Goal: Task Accomplishment & Management: Manage account settings

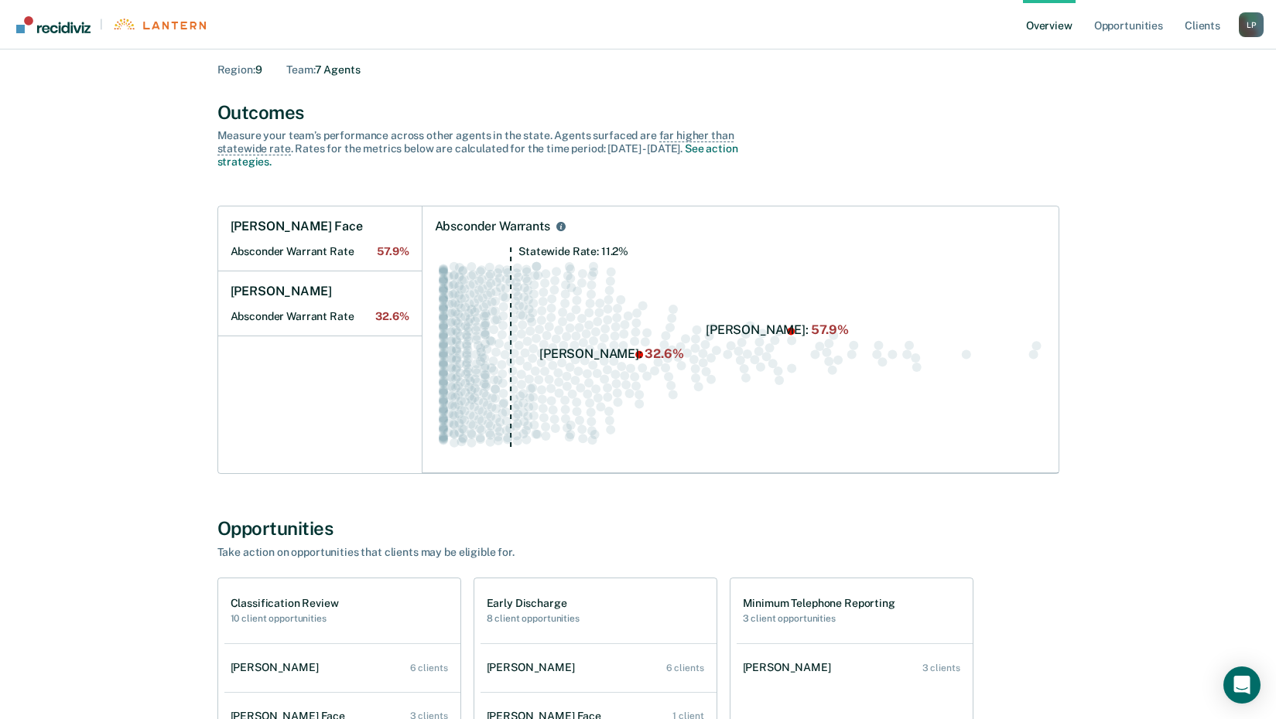
scroll to position [232, 0]
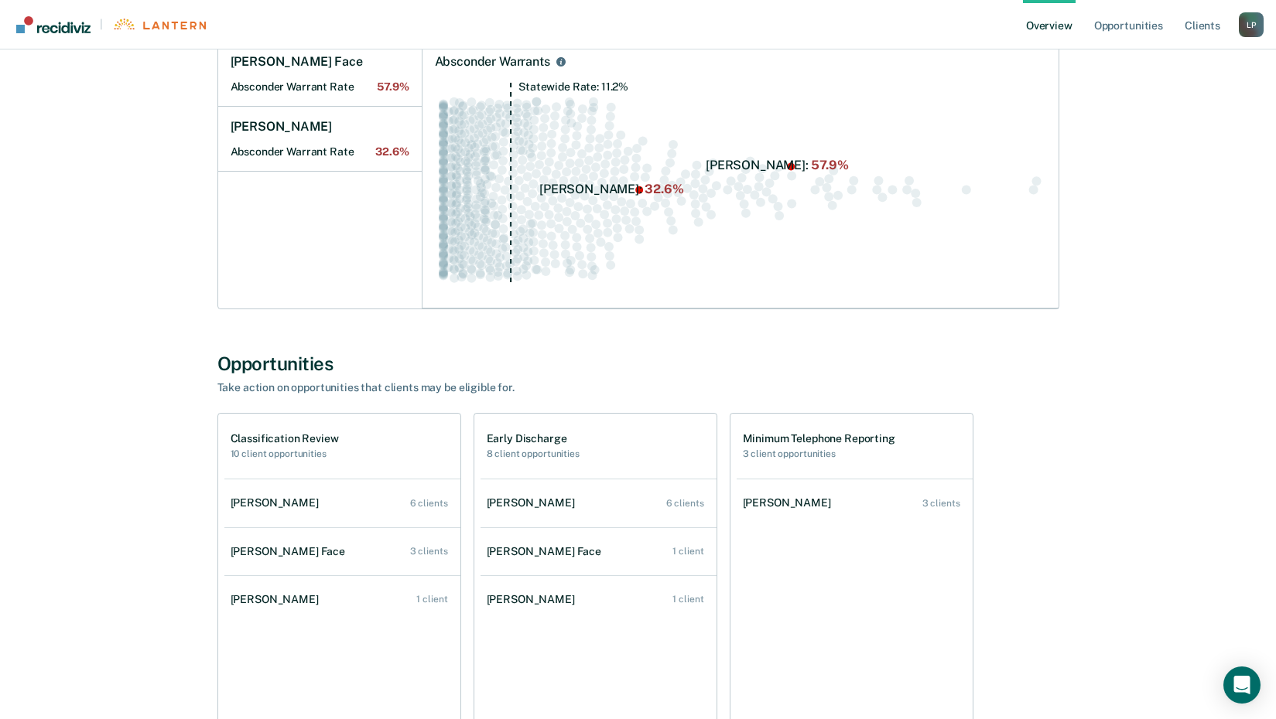
click at [255, 436] on h1 "Classification Review" at bounding box center [285, 438] width 108 height 13
click at [771, 504] on div "[PERSON_NAME]" at bounding box center [790, 503] width 94 height 13
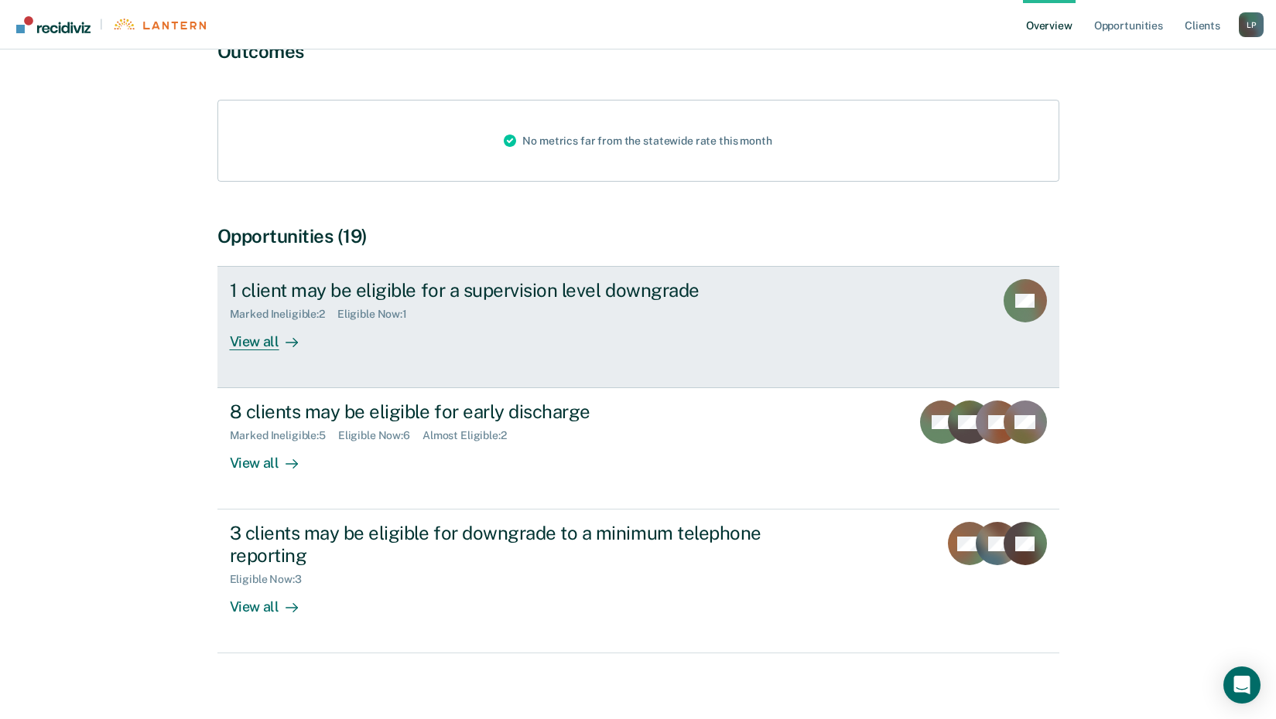
scroll to position [155, 0]
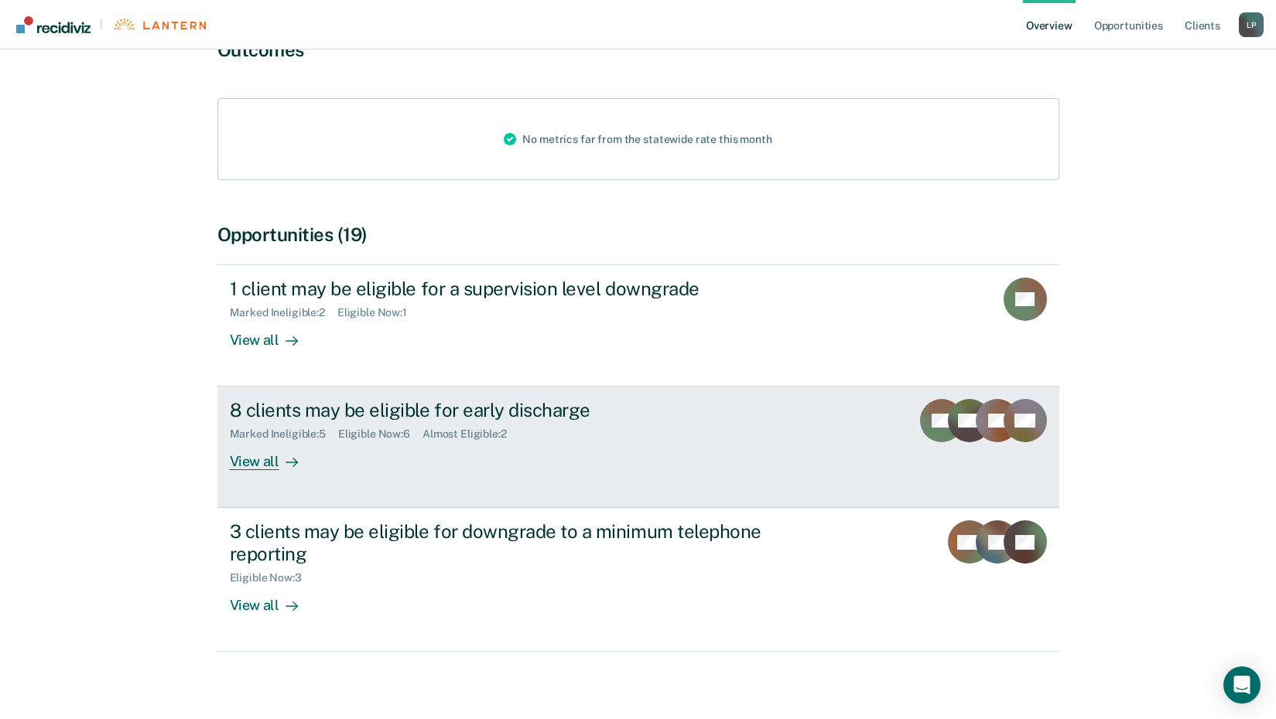
click at [243, 470] on div "View all" at bounding box center [273, 456] width 87 height 30
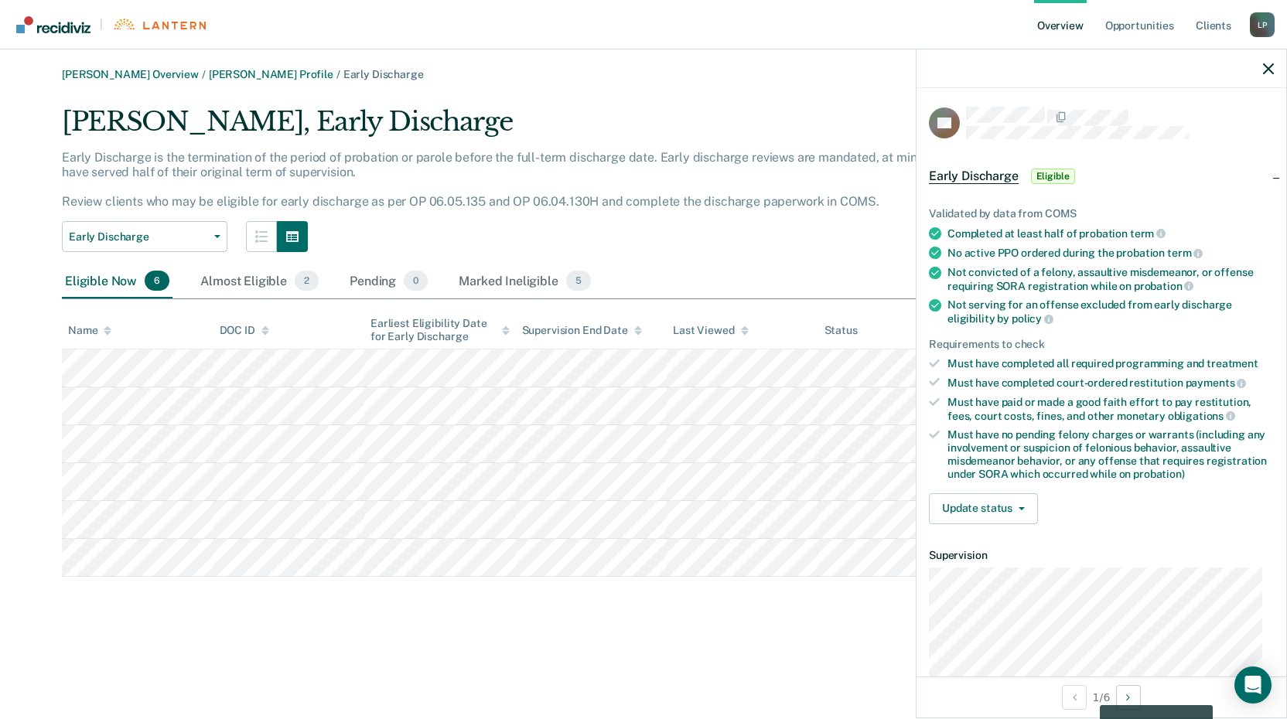
click at [1274, 67] on div at bounding box center [1102, 69] width 370 height 39
click at [1268, 68] on icon "button" at bounding box center [1268, 68] width 11 height 11
click at [976, 502] on button "Update status" at bounding box center [983, 509] width 109 height 31
click at [1119, 549] on dt "Supervision" at bounding box center [1101, 555] width 345 height 13
click at [1259, 24] on div "L P" at bounding box center [1262, 24] width 25 height 25
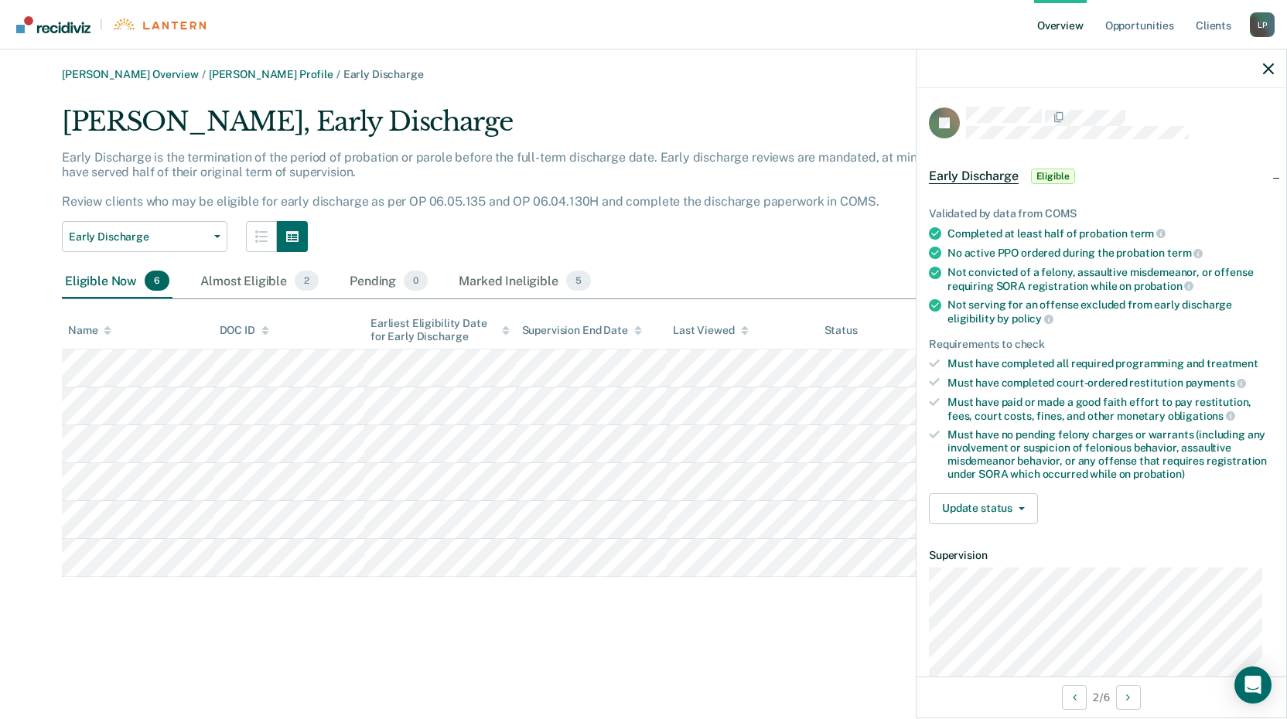
drag, startPoint x: 1198, startPoint y: 217, endPoint x: 1233, endPoint y: 160, distance: 67.0
click at [1199, 217] on div "Validated by data from COMS" at bounding box center [1101, 213] width 345 height 13
click at [1273, 70] on icon "button" at bounding box center [1268, 68] width 11 height 11
click at [1024, 514] on button "Update status" at bounding box center [983, 509] width 109 height 31
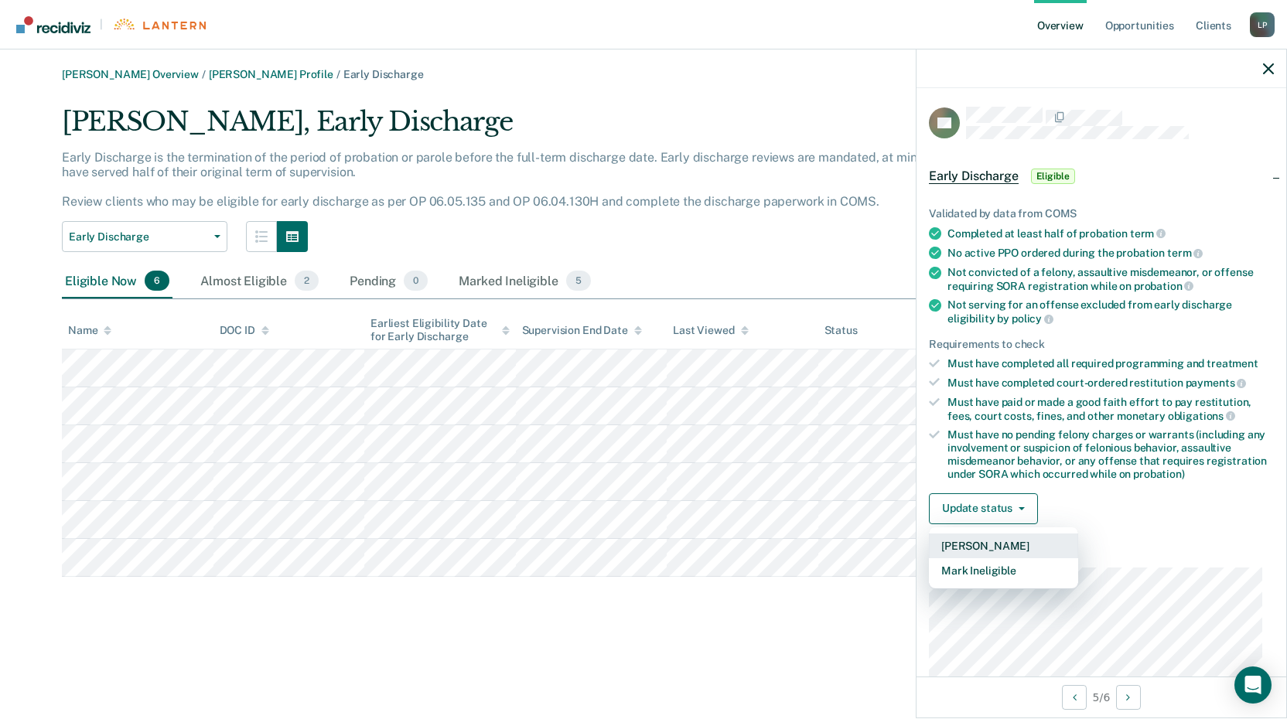
click at [1010, 537] on button "[PERSON_NAME]" at bounding box center [1003, 546] width 149 height 25
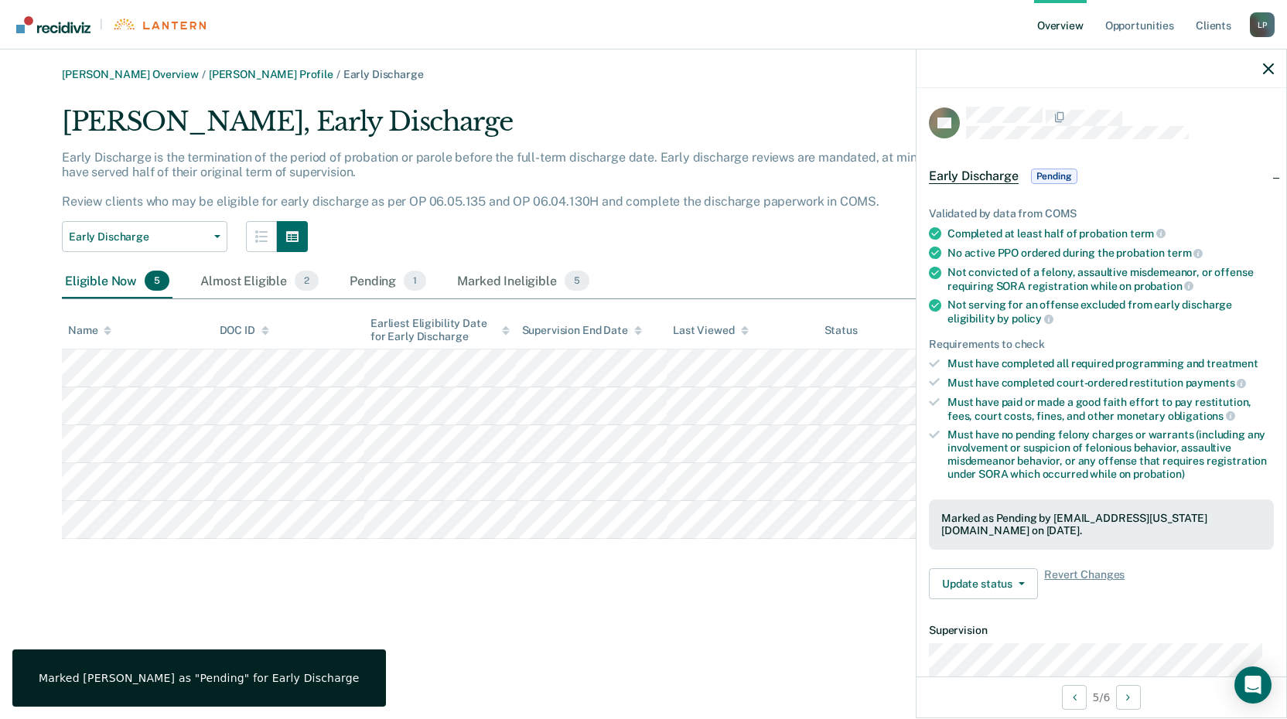
click at [1102, 412] on div "Must have paid or made a good faith effort to pay restitution, fees, court cost…" at bounding box center [1111, 409] width 326 height 26
click at [1045, 333] on ul "Validated by data from COMS Completed at least half of probation term No active…" at bounding box center [1101, 344] width 345 height 274
click at [1027, 282] on div "Not convicted of a felony, assaultive misdemeanor, or offense requiring SORA re…" at bounding box center [1111, 279] width 326 height 26
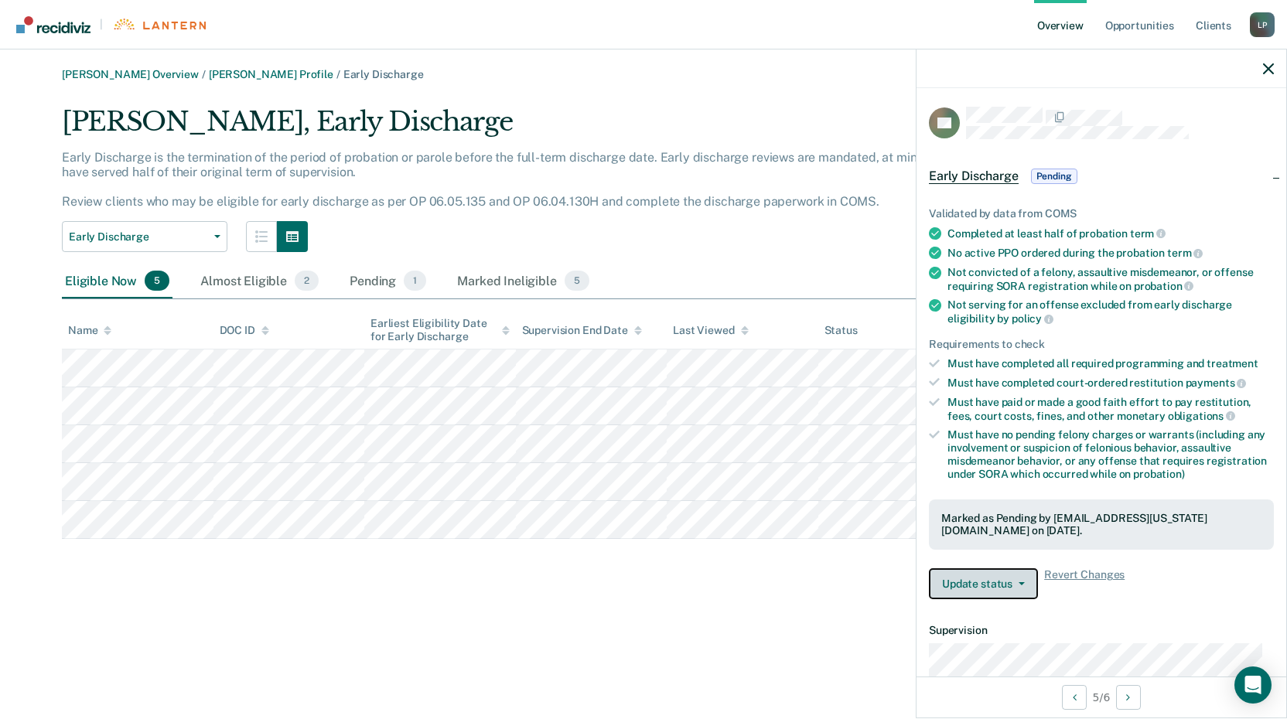
click at [1023, 583] on icon "button" at bounding box center [1022, 584] width 6 height 3
drag, startPoint x: 1275, startPoint y: 69, endPoint x: 1266, endPoint y: 71, distance: 8.8
click at [1273, 70] on div at bounding box center [1102, 69] width 370 height 39
click at [1267, 67] on icon "button" at bounding box center [1268, 68] width 11 height 11
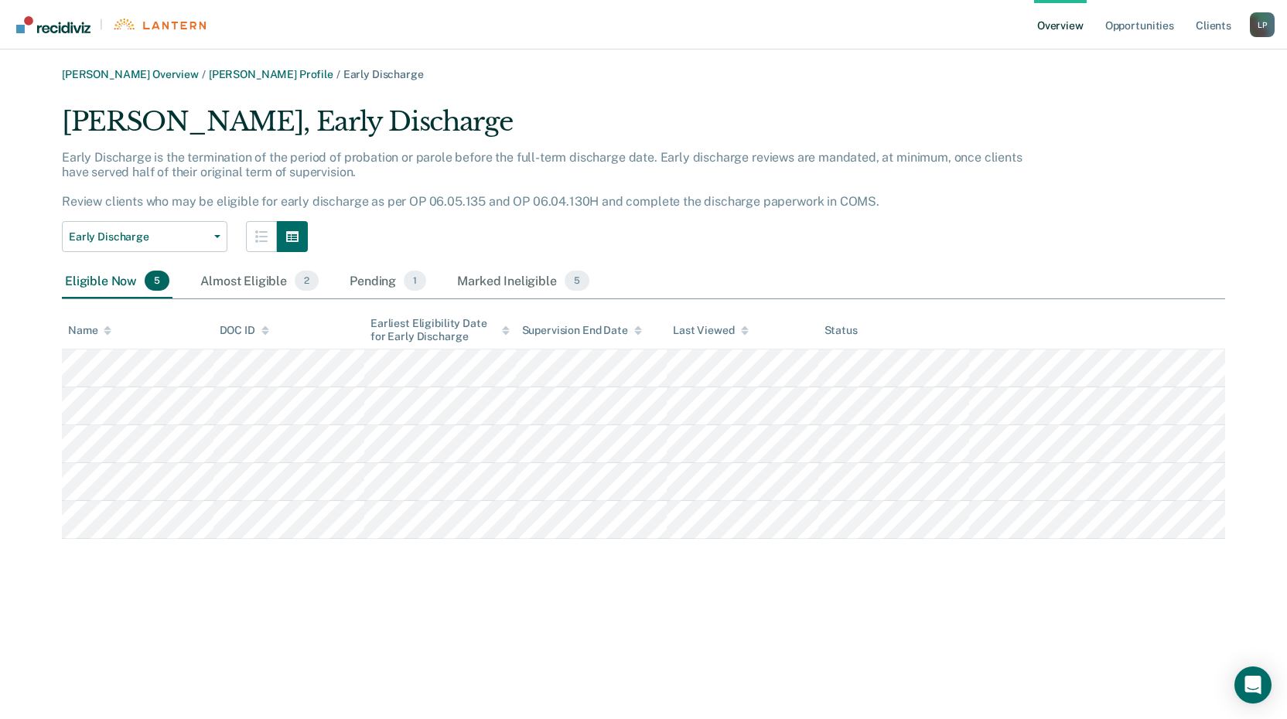
click at [437, 611] on div "[PERSON_NAME] Overview / [PERSON_NAME] Profile / Early Discharge [PERSON_NAME],…" at bounding box center [644, 369] width 1250 height 602
click at [1058, 25] on link "Overview" at bounding box center [1060, 25] width 53 height 50
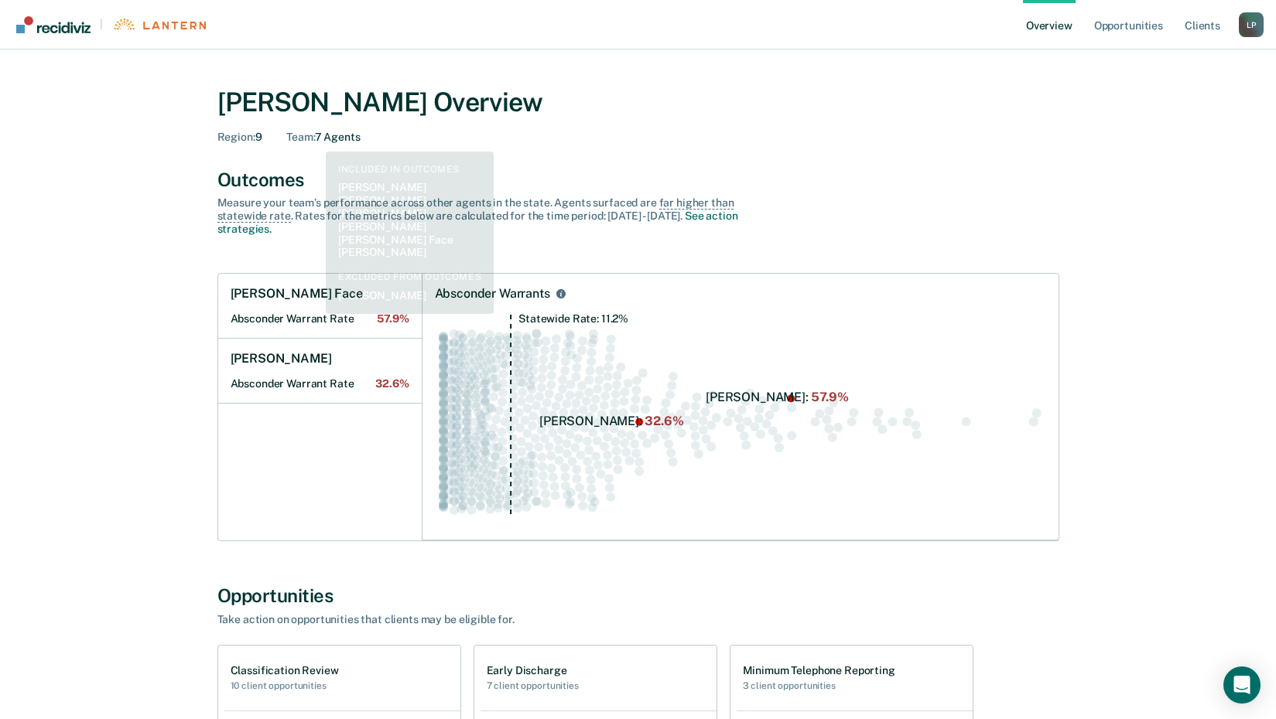
click at [314, 138] on span "Team :" at bounding box center [300, 137] width 28 height 12
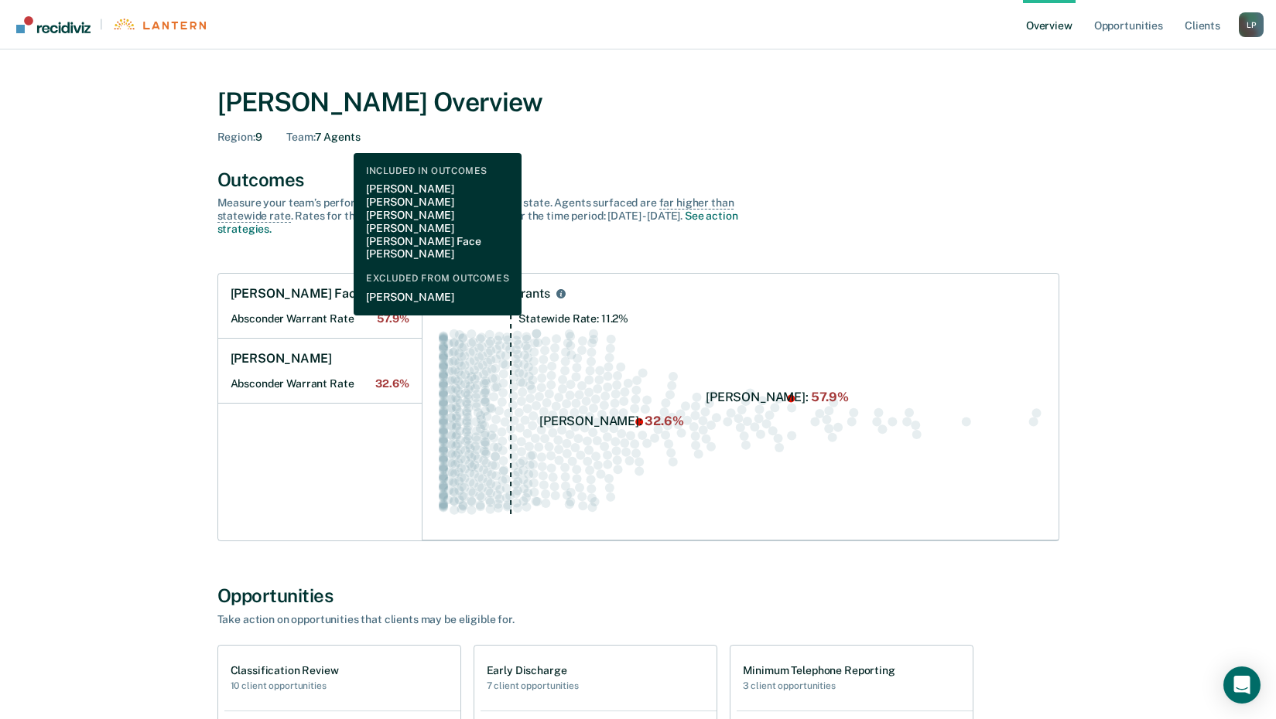
click at [342, 142] on div "Team : 7 Agents" at bounding box center [322, 137] width 73 height 13
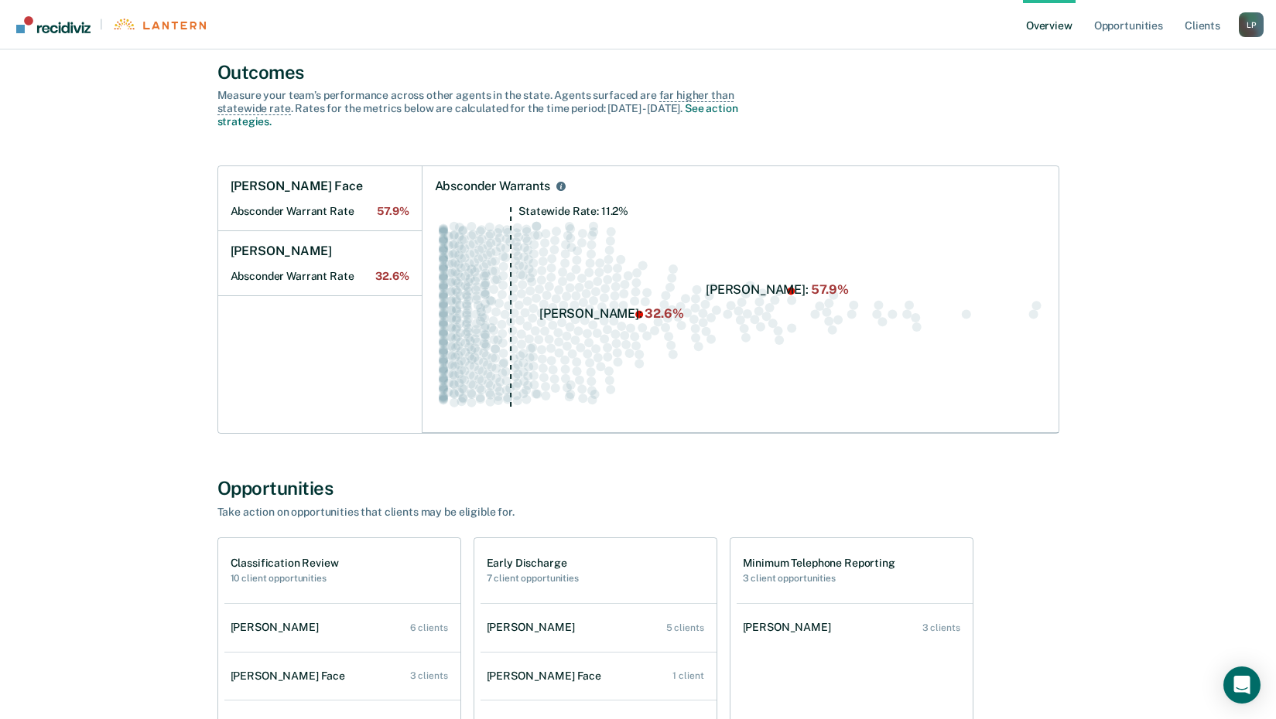
scroll to position [309, 0]
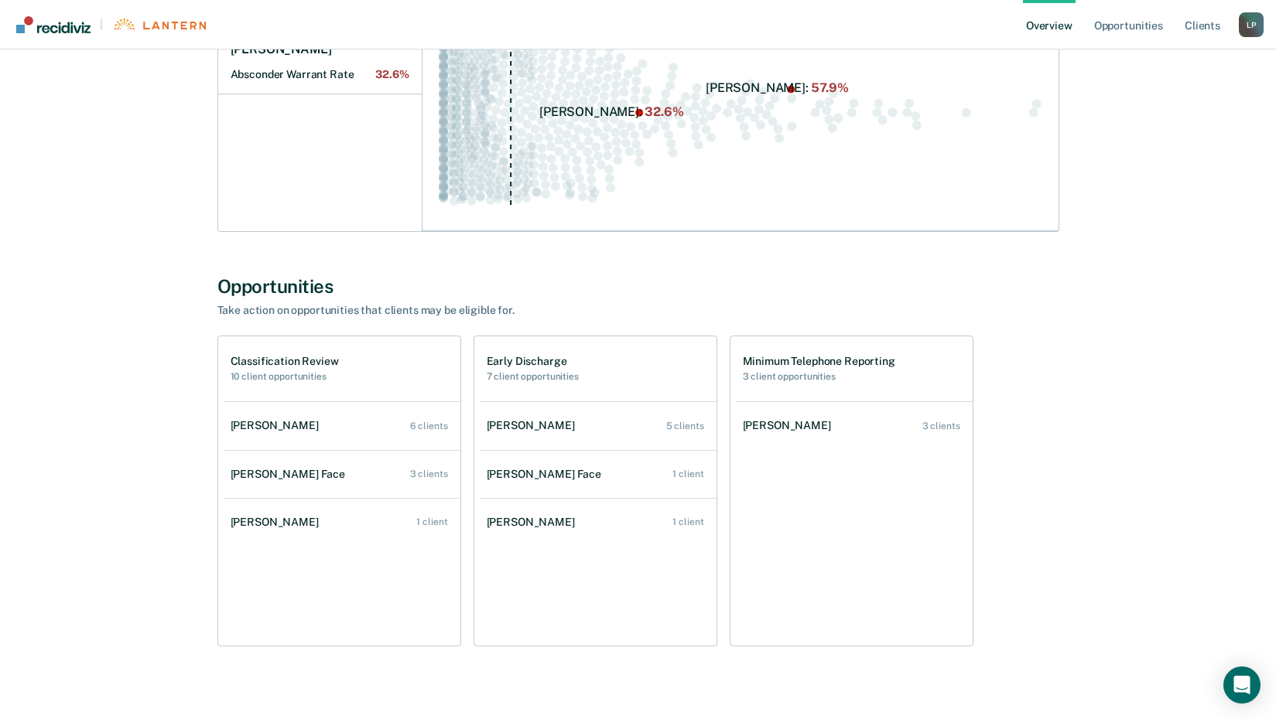
click at [287, 377] on h2 "10 client opportunities" at bounding box center [285, 376] width 108 height 11
click at [279, 364] on h1 "Classification Review" at bounding box center [285, 361] width 108 height 13
click at [388, 362] on div "Classification Review 10 client opportunities" at bounding box center [342, 369] width 236 height 65
click at [299, 478] on div "[PERSON_NAME] Face" at bounding box center [291, 474] width 121 height 13
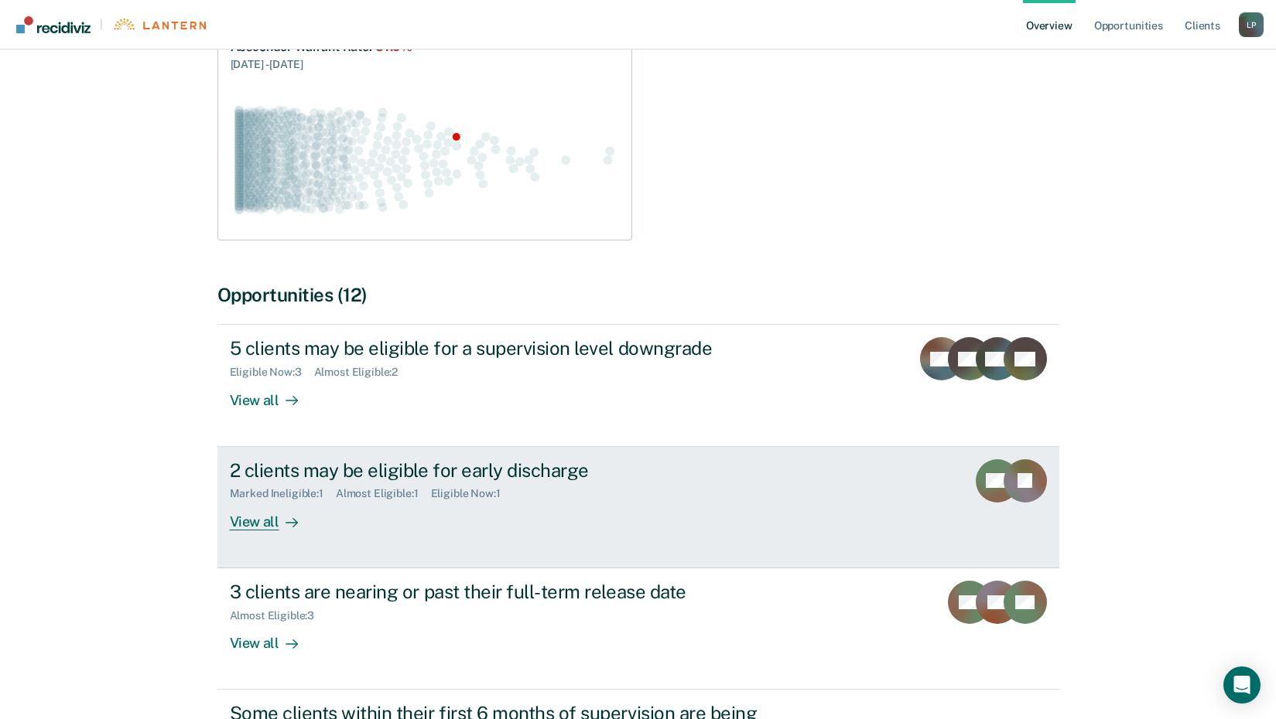
scroll to position [232, 0]
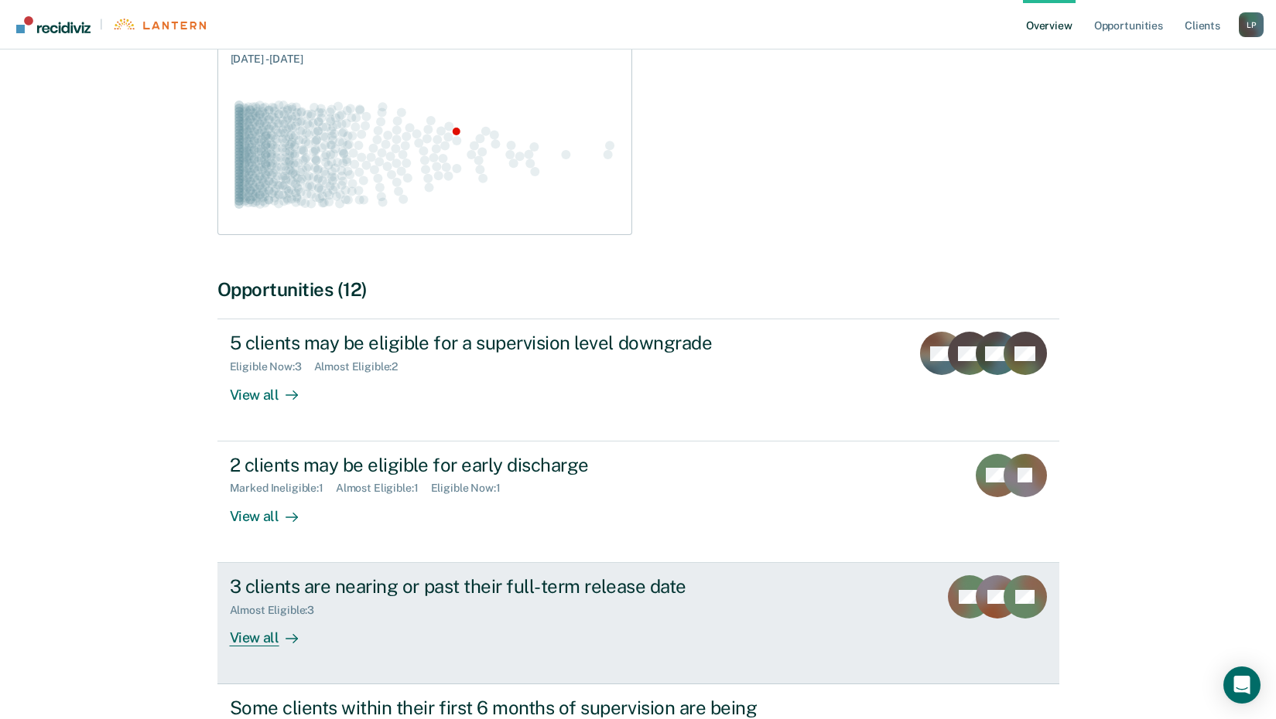
click at [268, 644] on div "View all" at bounding box center [273, 632] width 87 height 30
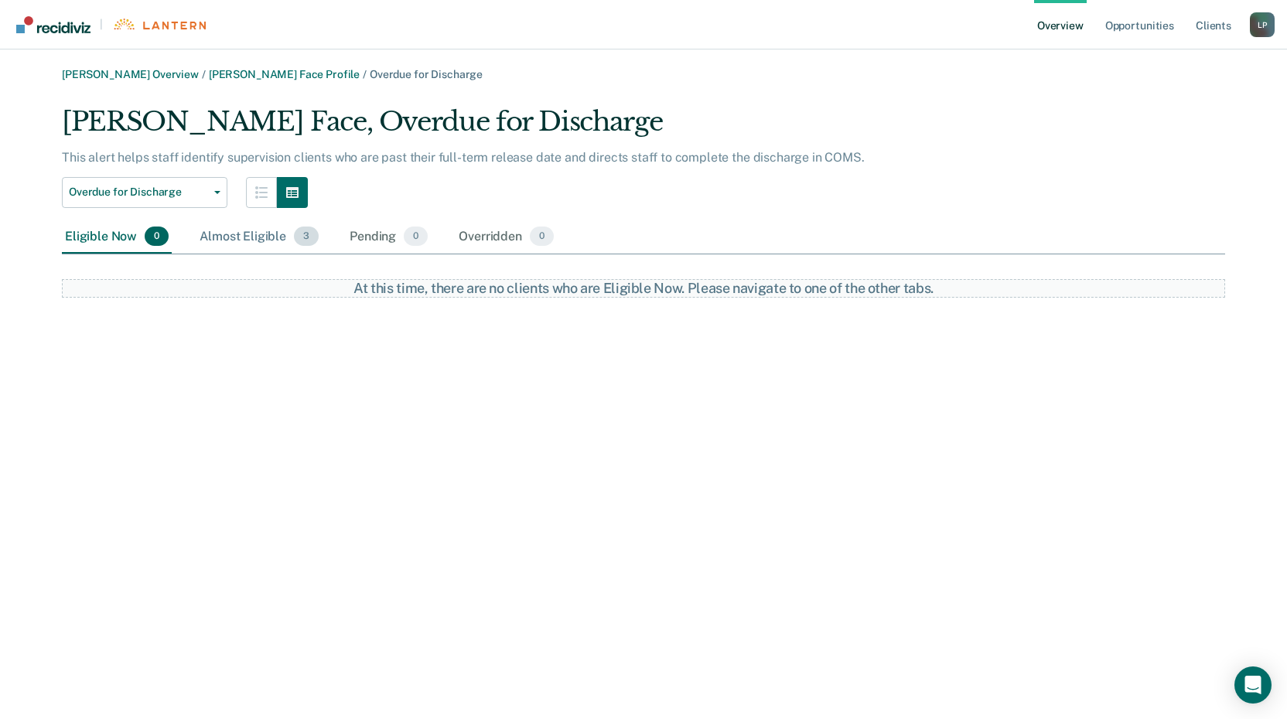
click at [274, 228] on div "Almost Eligible 3" at bounding box center [259, 237] width 125 height 34
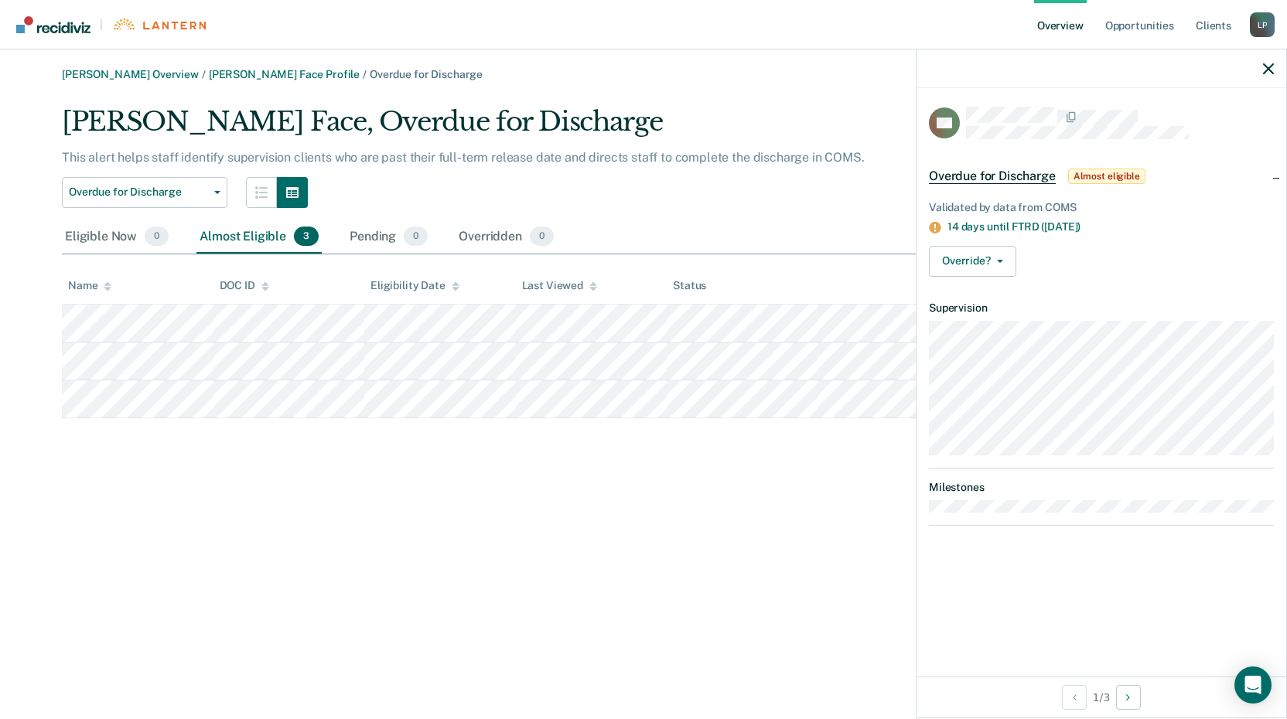
click at [750, 541] on div "[PERSON_NAME] Overview / [PERSON_NAME] Face Profile / Overdue for Discharge [PE…" at bounding box center [644, 369] width 1250 height 602
click at [361, 225] on div "Pending 0" at bounding box center [389, 237] width 84 height 34
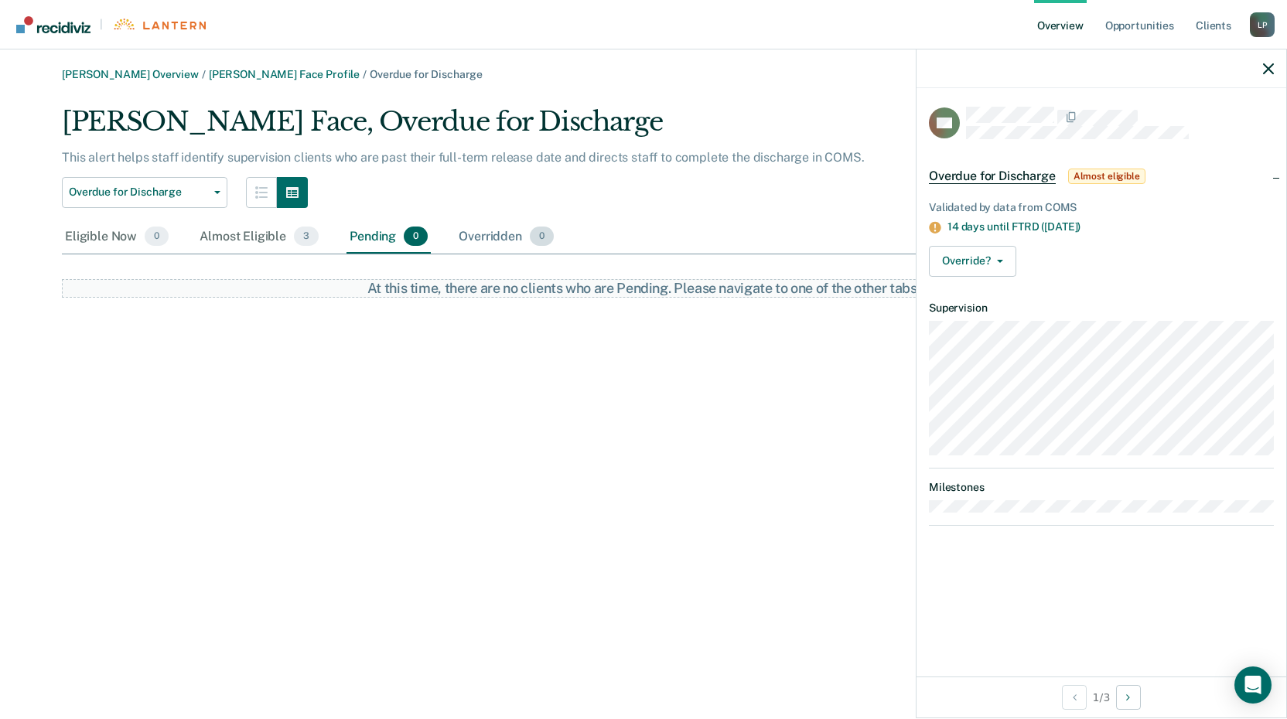
click at [480, 228] on div "Overridden 0" at bounding box center [506, 237] width 101 height 34
click at [1269, 74] on icon "button" at bounding box center [1268, 68] width 11 height 11
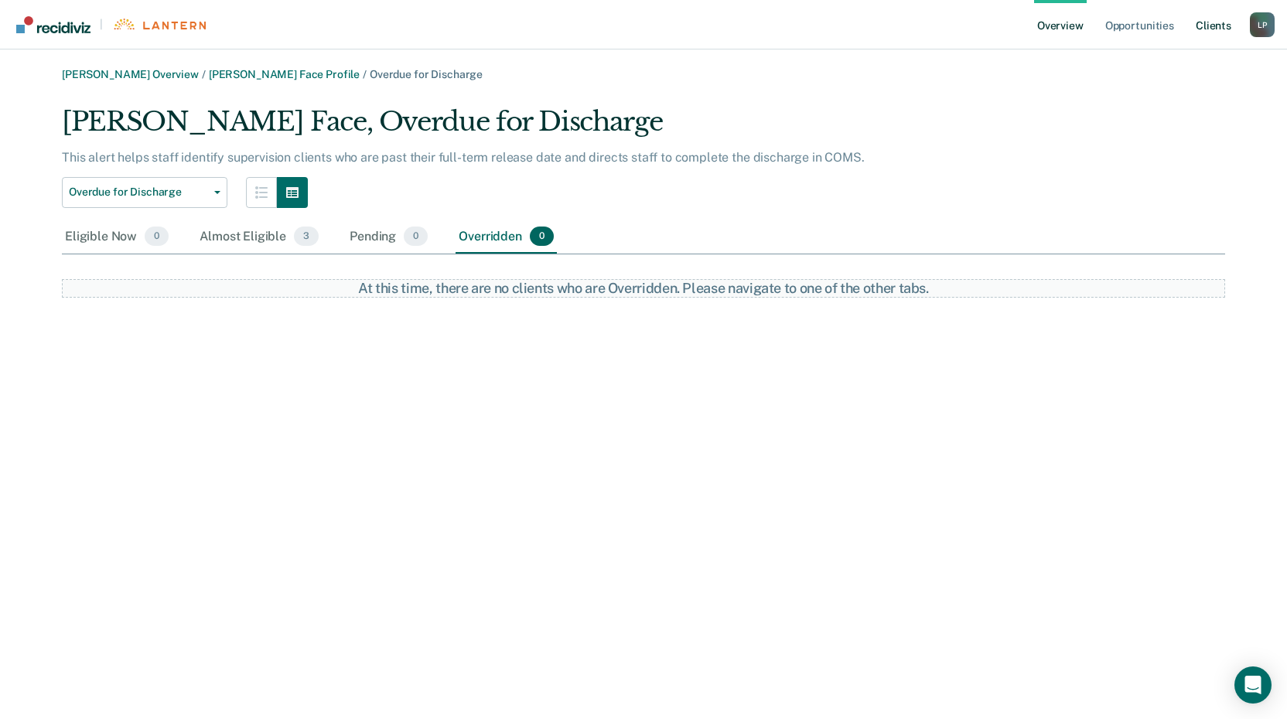
click at [1195, 31] on link "Client s" at bounding box center [1214, 25] width 42 height 50
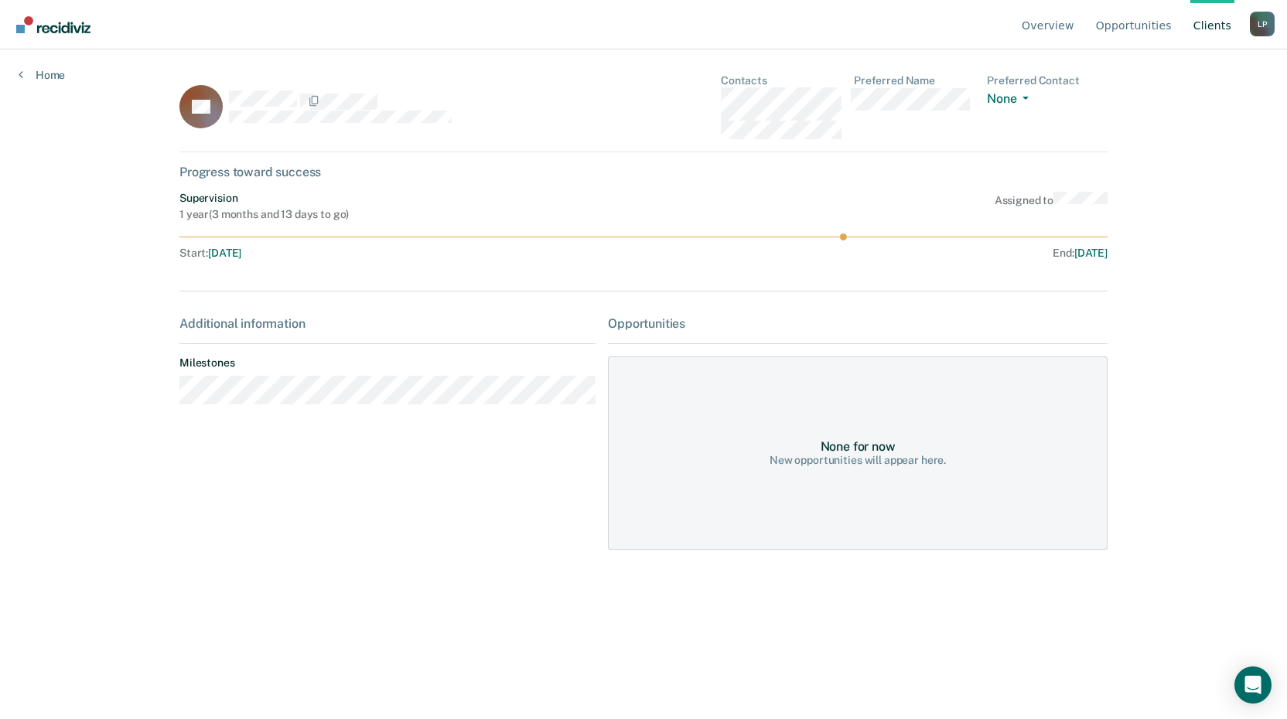
click at [241, 250] on span "[DATE]" at bounding box center [224, 253] width 33 height 12
click at [279, 173] on div "Progress toward success" at bounding box center [643, 172] width 928 height 15
click at [1013, 98] on button "None" at bounding box center [1011, 100] width 48 height 18
click at [1068, 87] on dd "None Call Text Email None" at bounding box center [1047, 98] width 121 height 22
click at [1075, 251] on span "[DATE]" at bounding box center [1091, 253] width 33 height 12
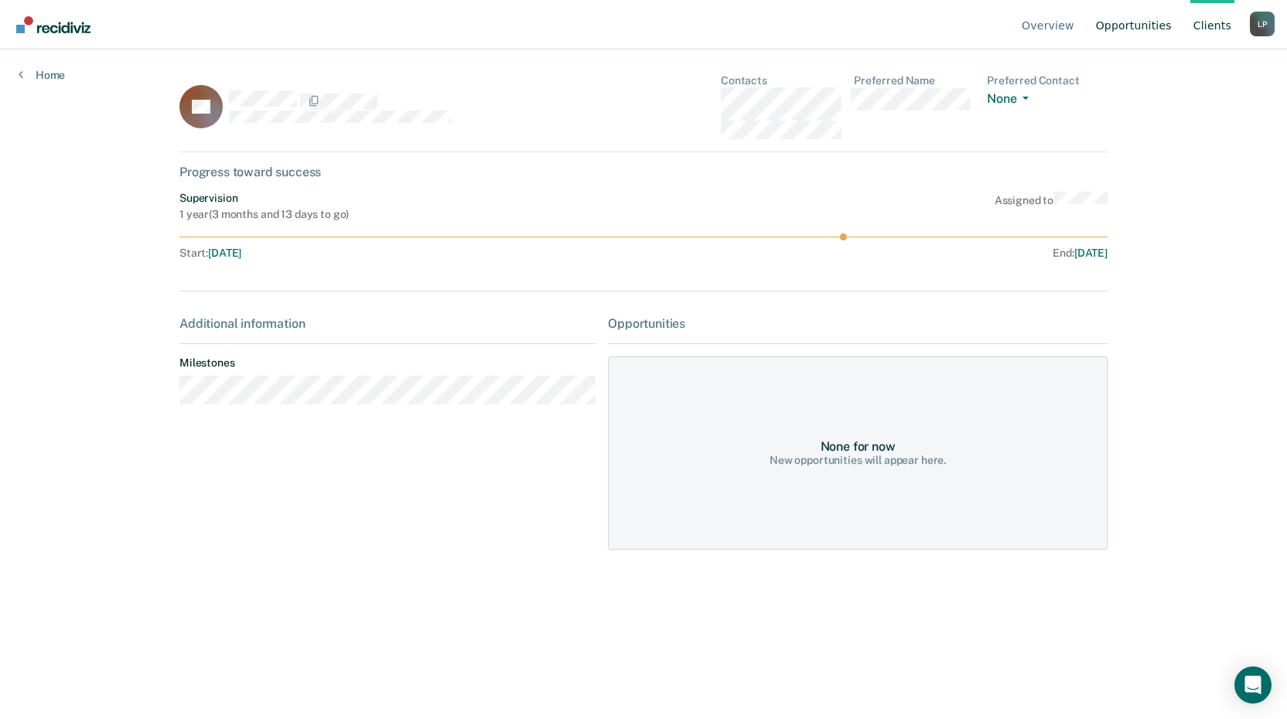
click at [1159, 31] on link "Opportunities" at bounding box center [1134, 25] width 82 height 50
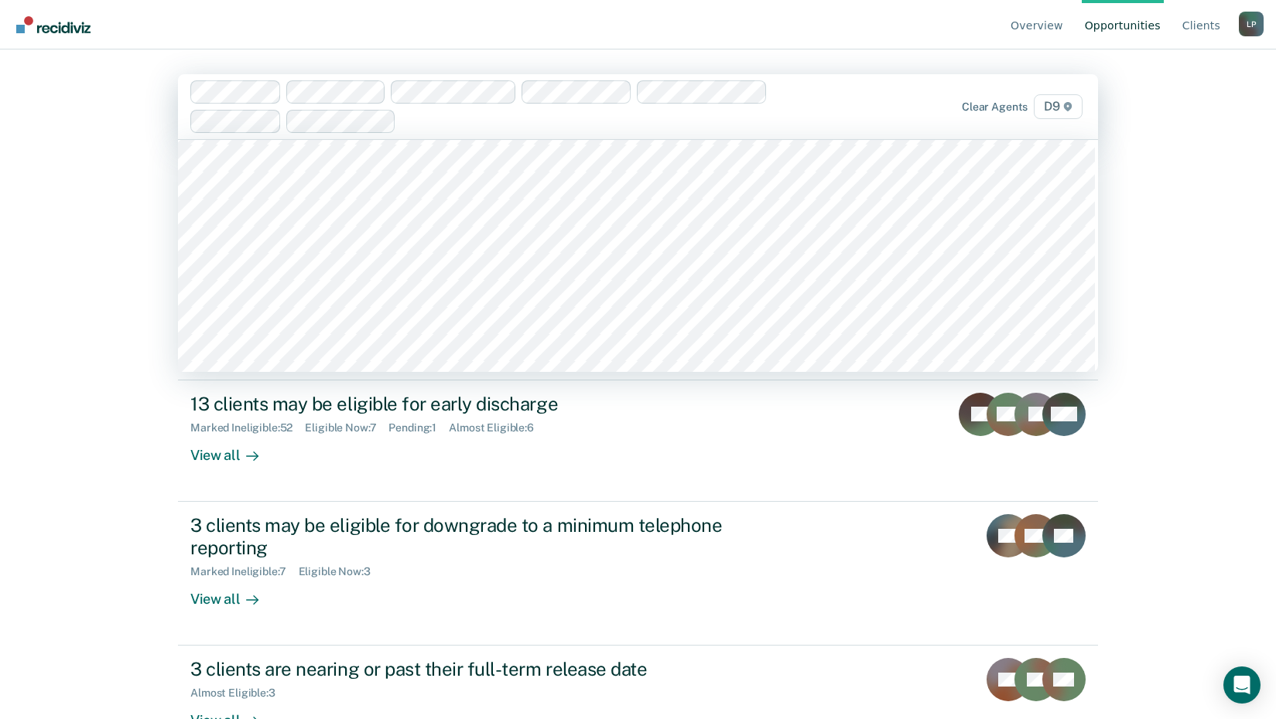
scroll to position [1225, 0]
